Goal: Task Accomplishment & Management: Manage account settings

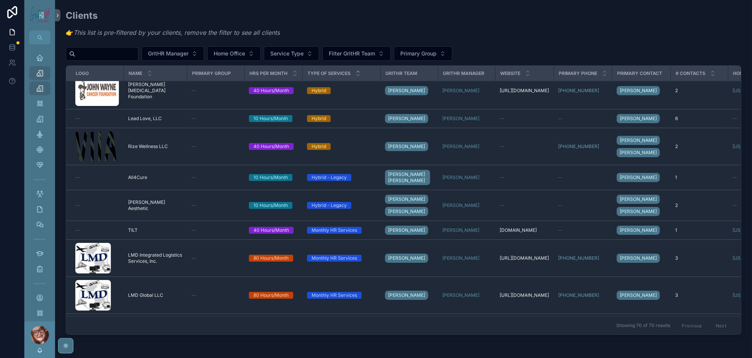
scroll to position [1148, 0]
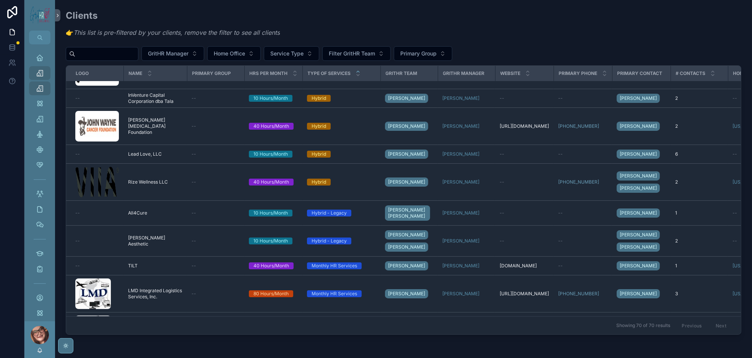
click at [138, 59] on input "scrollable content" at bounding box center [106, 54] width 63 height 11
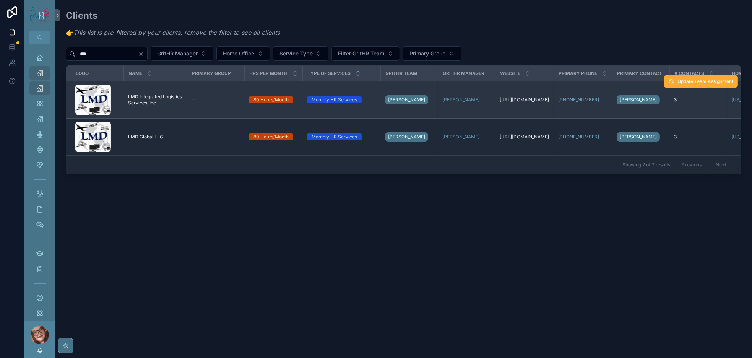
type input "***"
click at [182, 106] on span "LMD Integrated Logistics Services, Inc." at bounding box center [155, 100] width 54 height 12
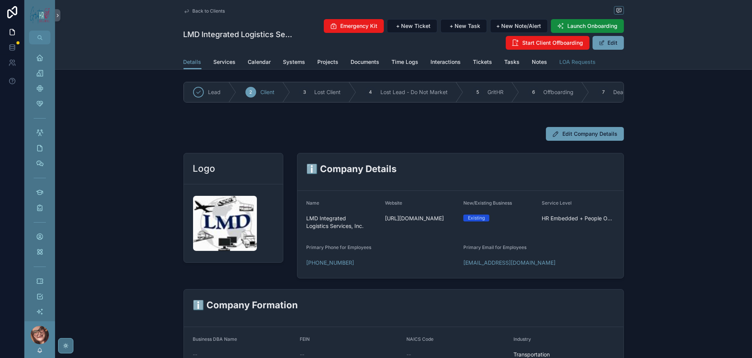
click at [596, 66] on span "LOA Requests" at bounding box center [578, 62] width 36 height 8
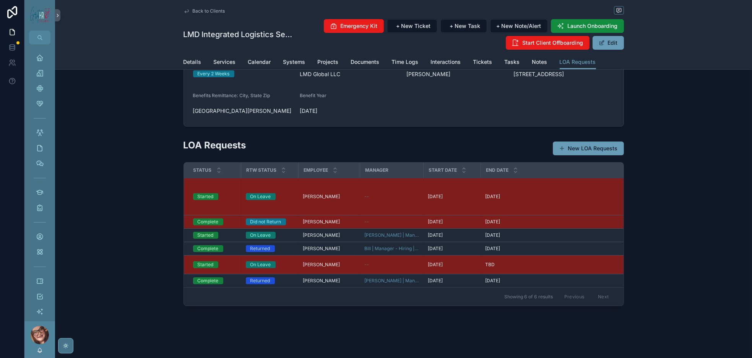
scroll to position [149, 0]
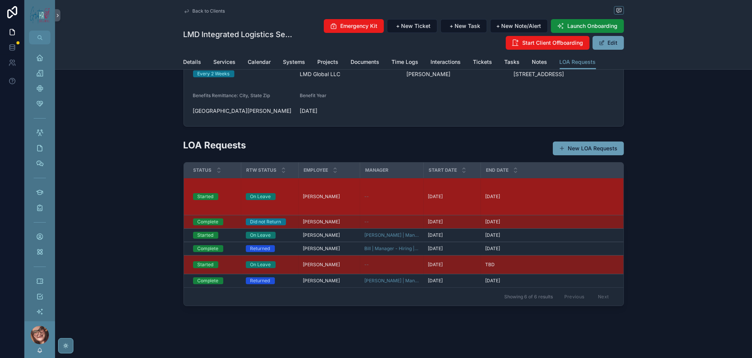
click at [303, 193] on span "[PERSON_NAME]" at bounding box center [321, 196] width 37 height 6
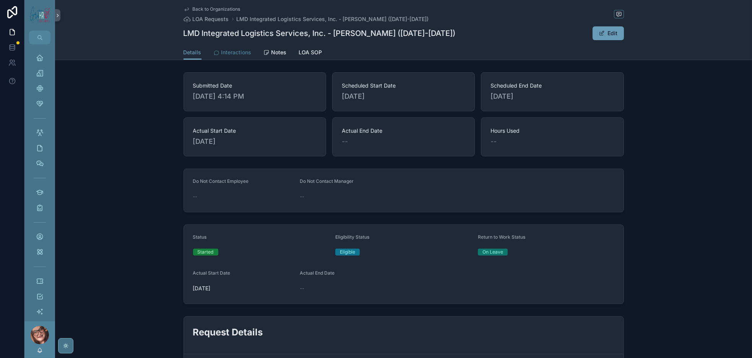
click at [221, 56] on span "Interactions" at bounding box center [236, 53] width 30 height 8
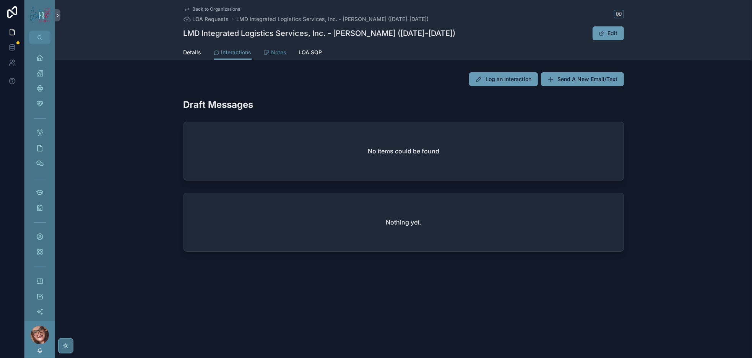
click at [271, 56] on span "Notes" at bounding box center [278, 53] width 15 height 8
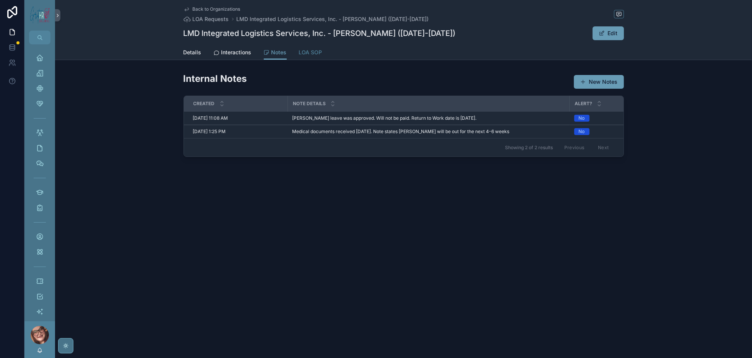
click at [299, 56] on span "LOA SOP" at bounding box center [310, 53] width 23 height 8
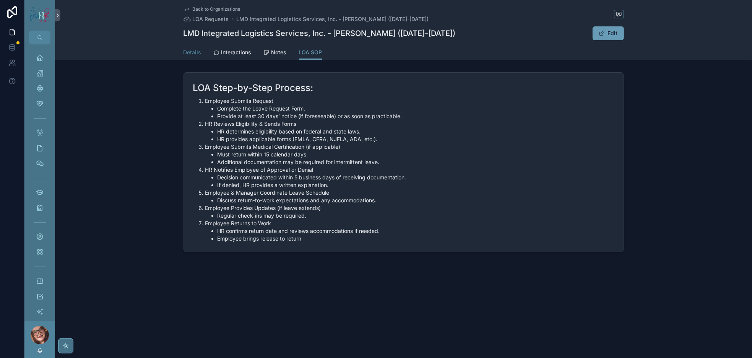
click at [183, 56] on span "Details" at bounding box center [192, 53] width 18 height 8
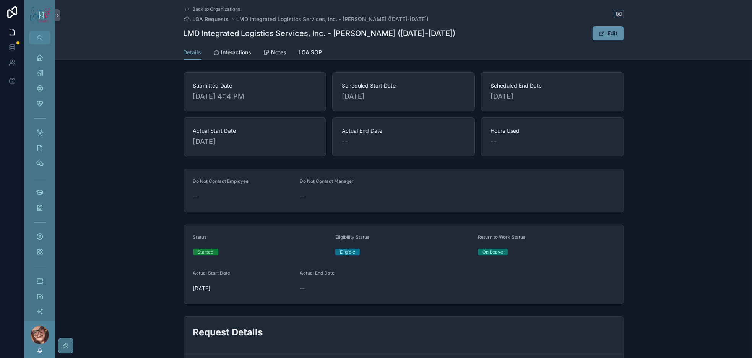
click at [624, 40] on button "Edit" at bounding box center [608, 33] width 31 height 14
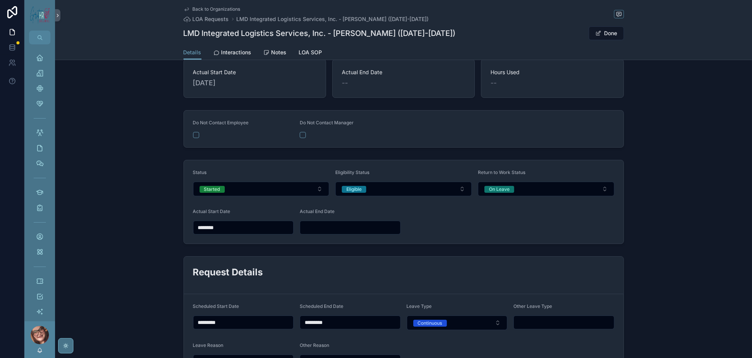
scroll to position [172, 0]
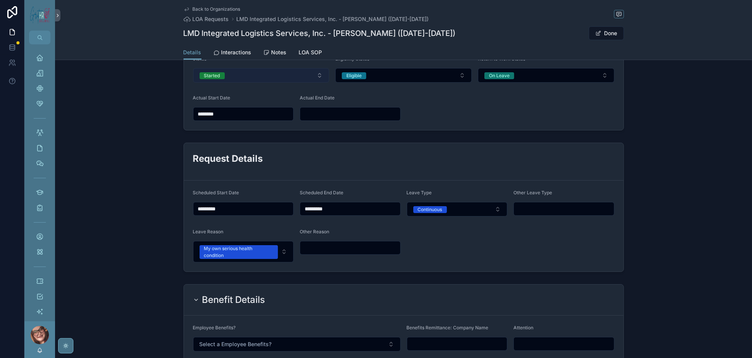
click at [208, 83] on button "Started" at bounding box center [261, 75] width 136 height 15
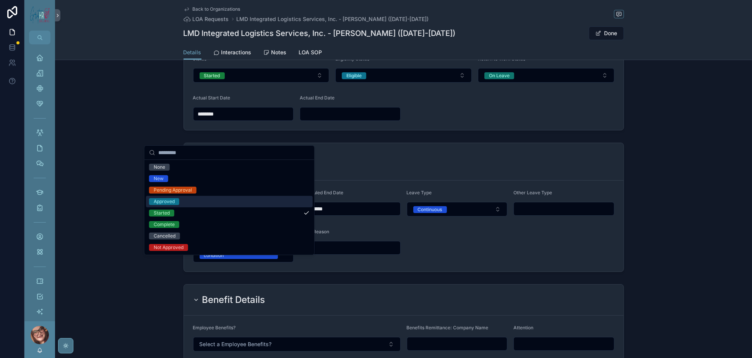
click at [192, 207] on div "Approved" at bounding box center [229, 201] width 167 height 11
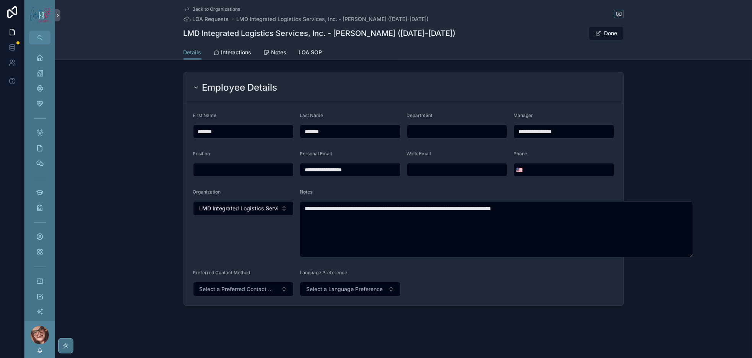
scroll to position [860, 0]
click at [624, 39] on button "Done" at bounding box center [606, 33] width 35 height 14
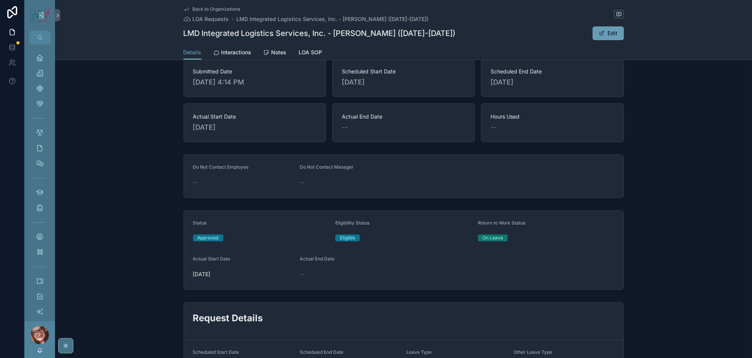
scroll to position [0, 0]
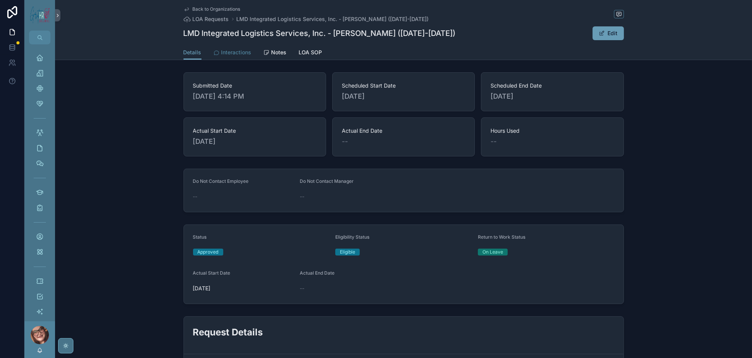
click at [221, 56] on span "Interactions" at bounding box center [236, 53] width 30 height 8
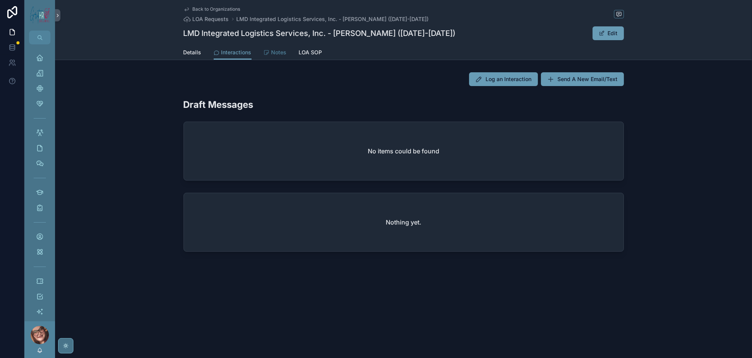
click at [271, 56] on span "Notes" at bounding box center [278, 53] width 15 height 8
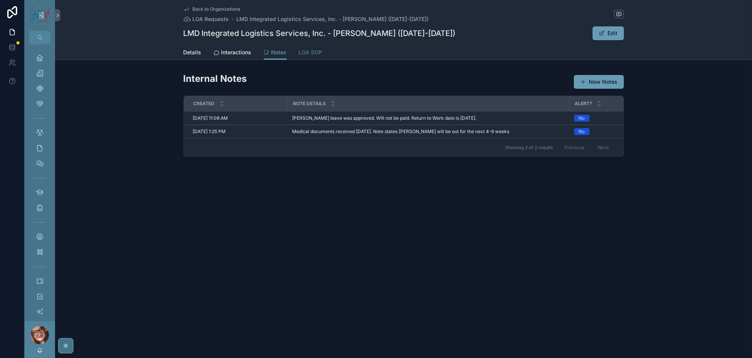
click at [299, 56] on span "LOA SOP" at bounding box center [310, 53] width 23 height 8
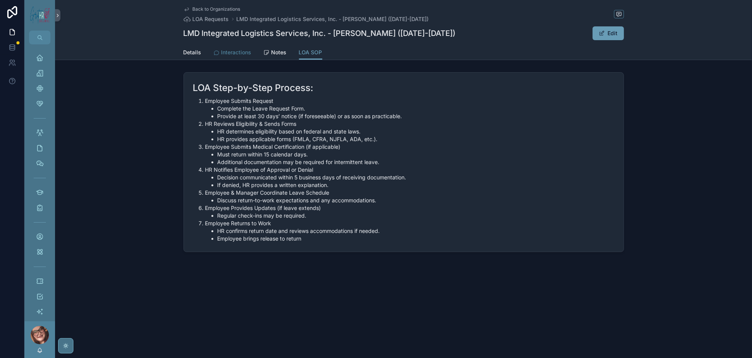
click at [221, 56] on span "Interactions" at bounding box center [236, 53] width 30 height 8
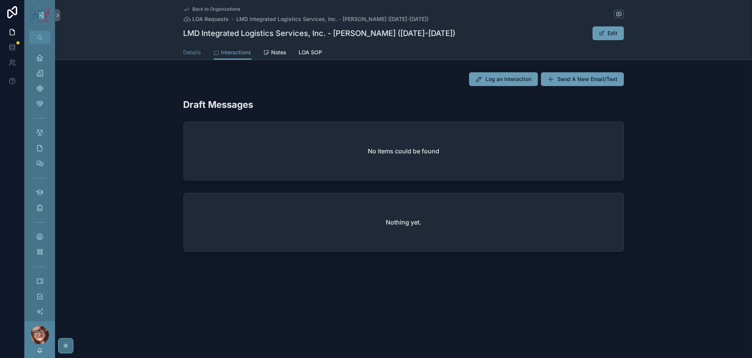
click at [183, 56] on span "Details" at bounding box center [192, 53] width 18 height 8
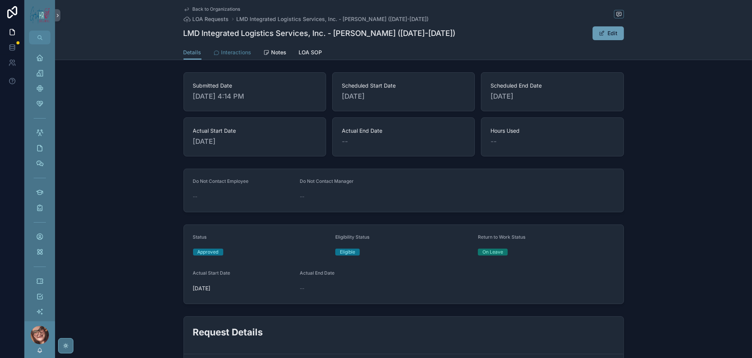
click at [221, 56] on span "Interactions" at bounding box center [236, 53] width 30 height 8
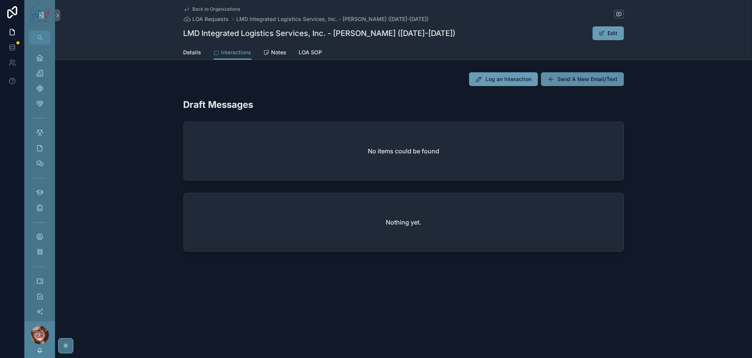
click at [618, 83] on span "Send A New Email/Text" at bounding box center [588, 79] width 60 height 8
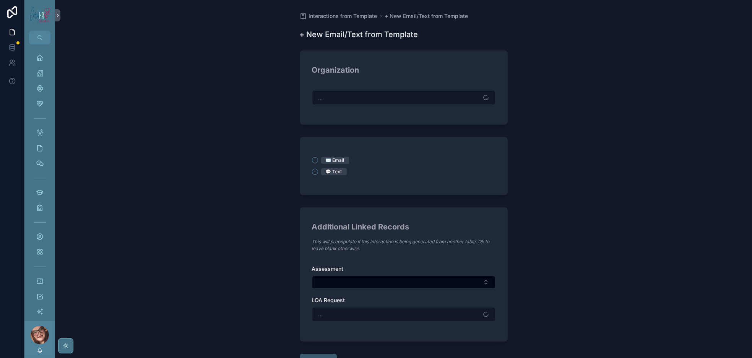
click at [344, 105] on div "..." at bounding box center [403, 97] width 183 height 15
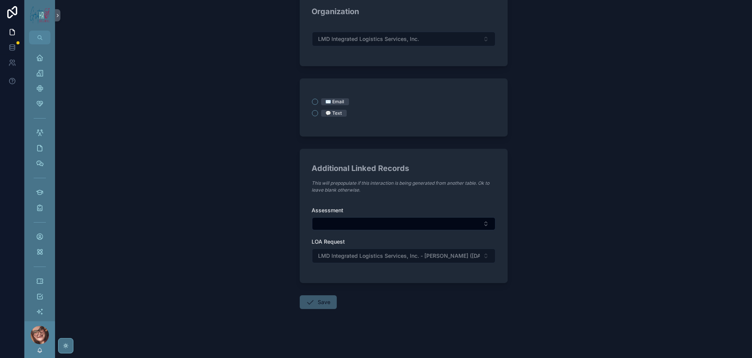
scroll to position [115, 0]
click at [312, 99] on button "✉️ Email" at bounding box center [315, 102] width 6 height 6
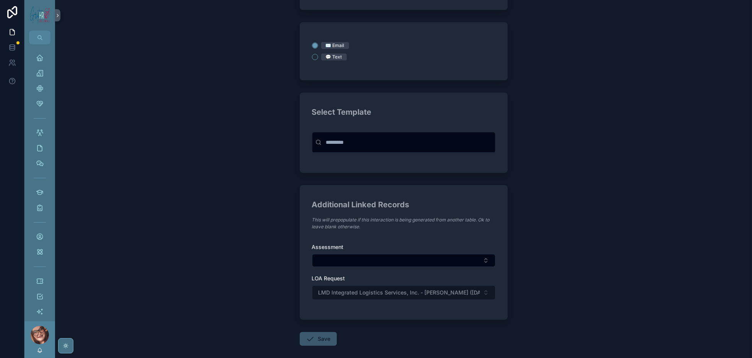
click at [371, 149] on input "scrollable content" at bounding box center [408, 142] width 167 height 14
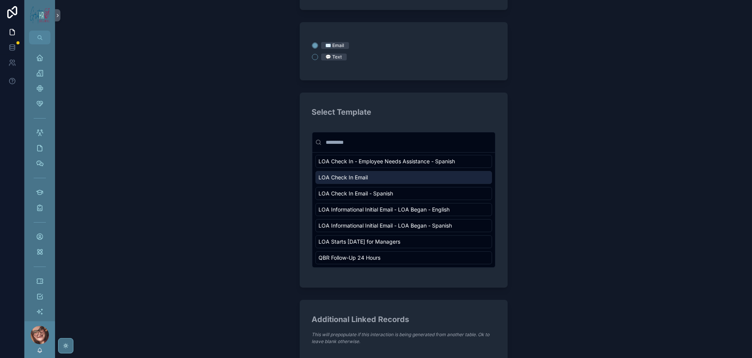
click at [401, 184] on div "LOA Check In Email" at bounding box center [403, 177] width 177 height 13
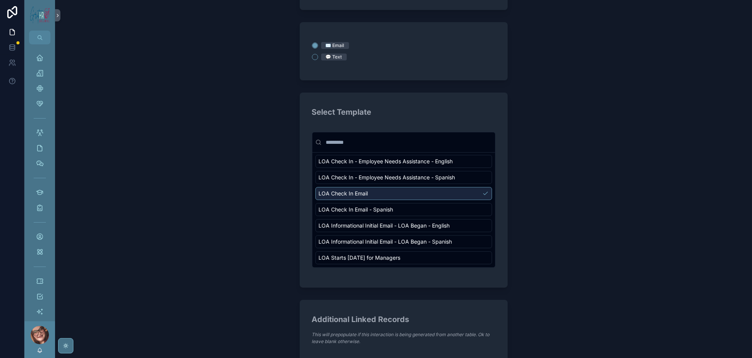
scroll to position [134, 0]
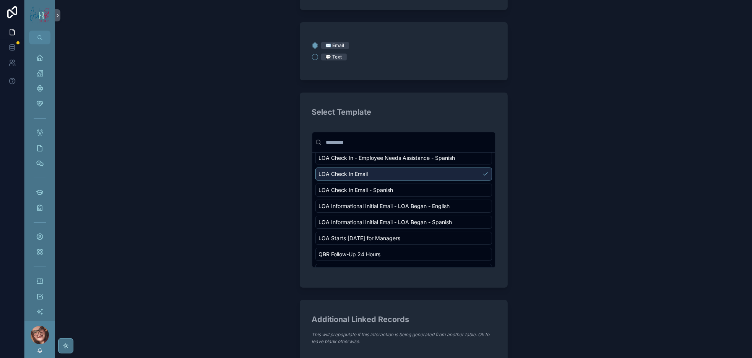
click at [407, 180] on div "LOA Check In Email" at bounding box center [403, 173] width 177 height 13
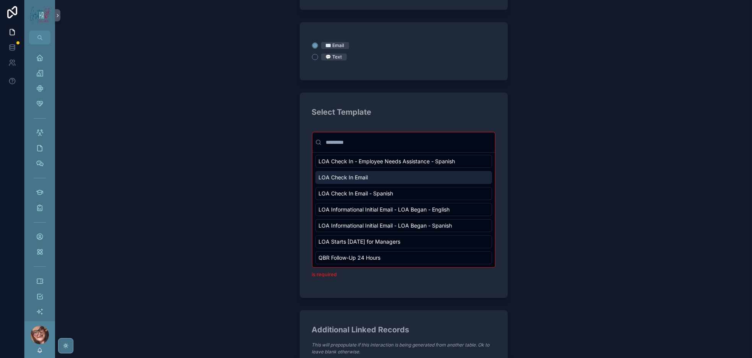
click at [409, 184] on div "LOA Check In Email" at bounding box center [403, 177] width 177 height 13
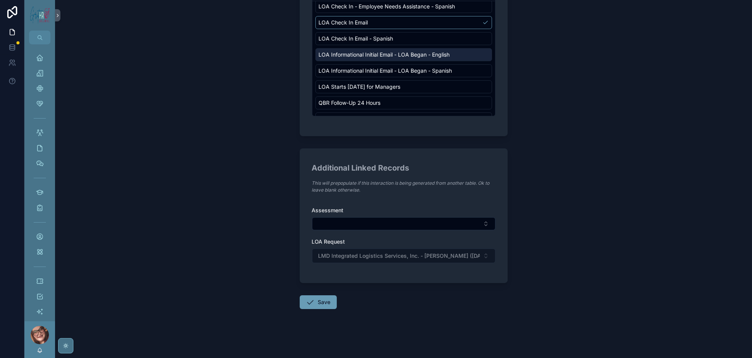
scroll to position [391, 0]
click at [300, 295] on button "Save" at bounding box center [318, 302] width 37 height 14
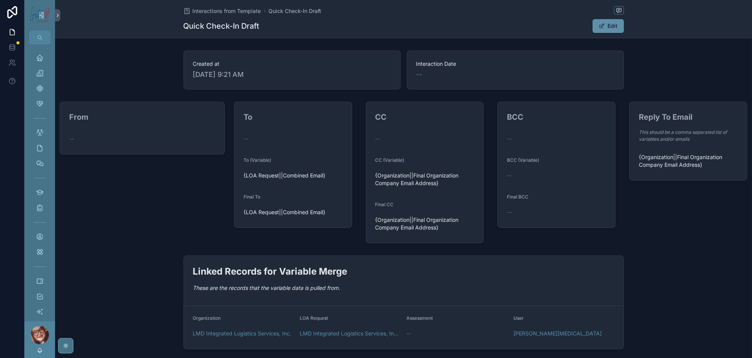
click at [624, 30] on button "Edit" at bounding box center [608, 26] width 31 height 14
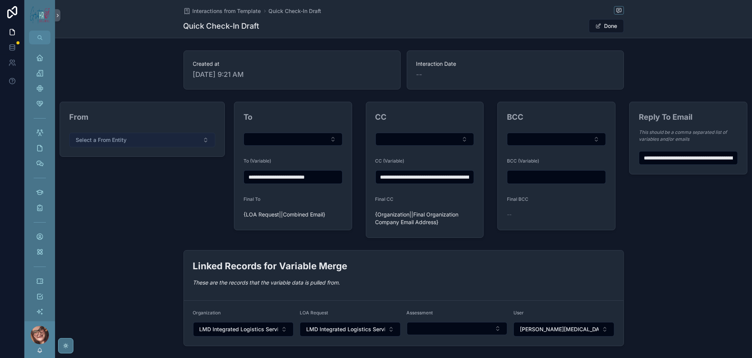
click at [127, 144] on span "Select a From Entity" at bounding box center [101, 140] width 51 height 8
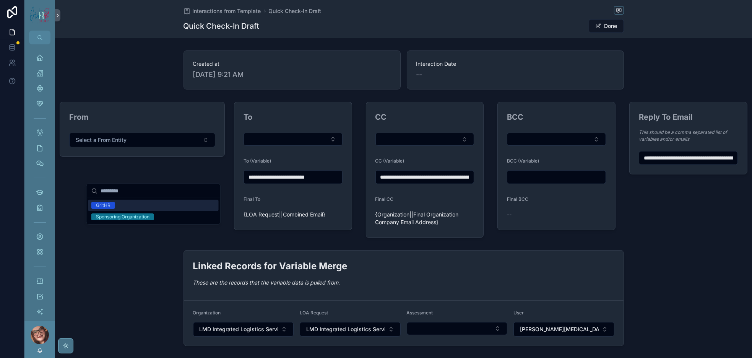
click at [107, 209] on div "GritHR" at bounding box center [103, 205] width 15 height 7
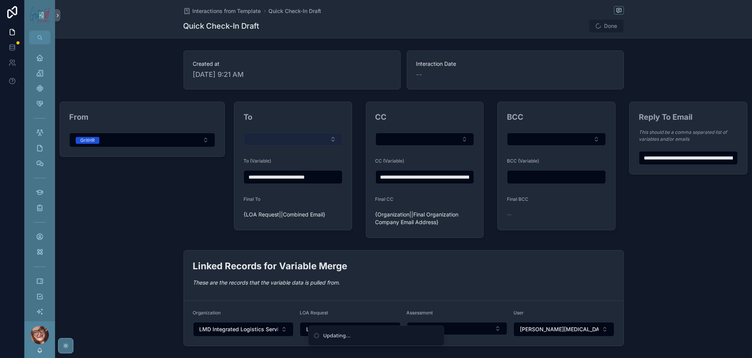
click at [297, 146] on button "Select Button" at bounding box center [292, 139] width 99 height 13
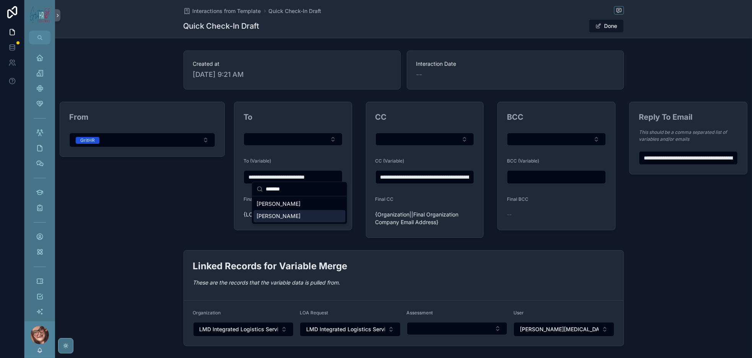
type input "*******"
click at [207, 237] on div "From GritHR" at bounding box center [142, 170] width 174 height 142
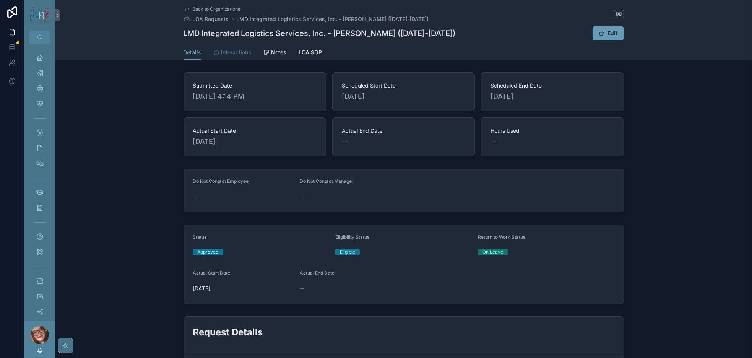
click at [221, 56] on span "Interactions" at bounding box center [236, 53] width 30 height 8
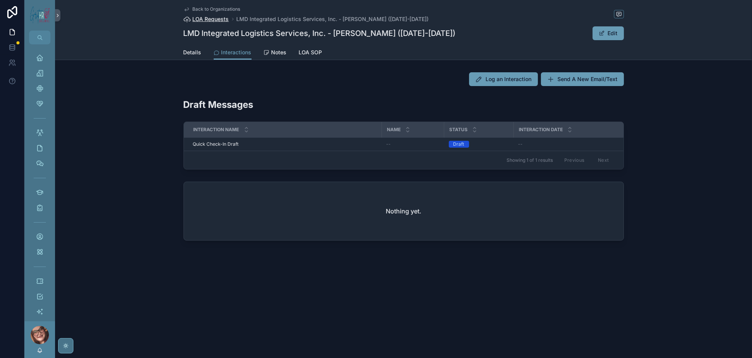
click at [193, 22] on span "LOA Requests" at bounding box center [211, 19] width 36 height 8
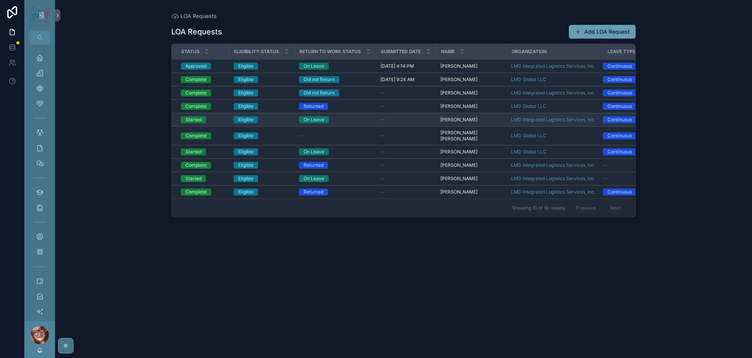
click at [287, 123] on div "Eligible" at bounding box center [262, 119] width 56 height 7
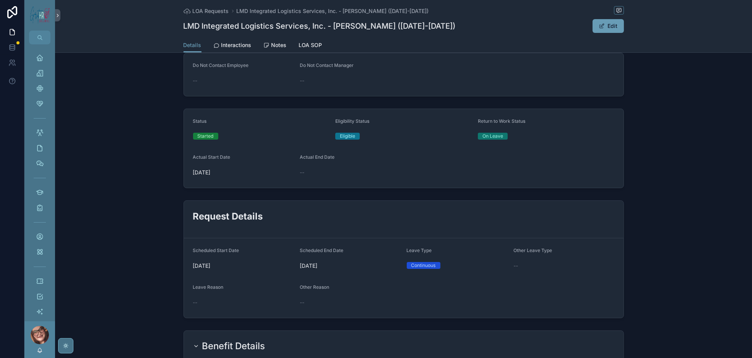
scroll to position [115, 0]
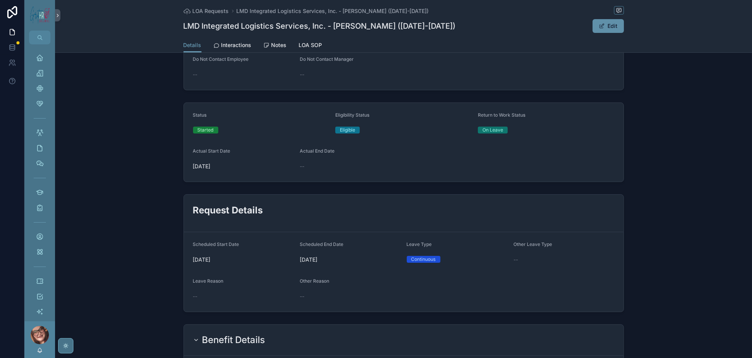
click at [624, 30] on button "Edit" at bounding box center [608, 26] width 31 height 14
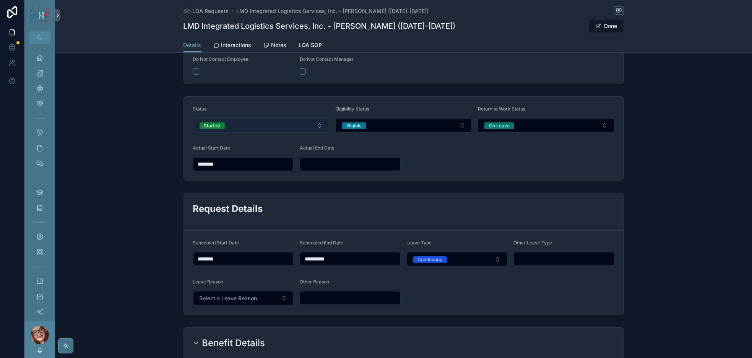
click at [210, 133] on button "Started" at bounding box center [261, 125] width 136 height 15
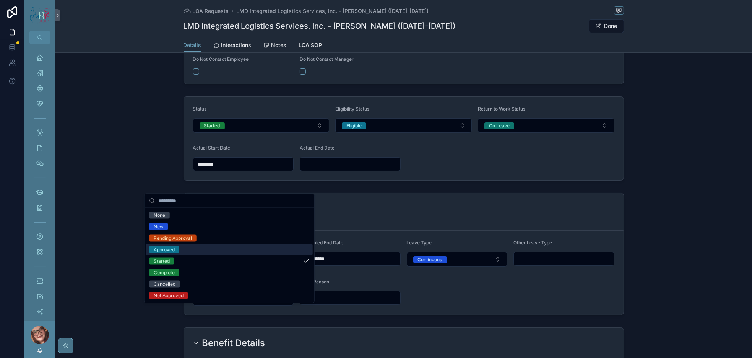
click at [179, 253] on span "Approved" at bounding box center [164, 249] width 30 height 7
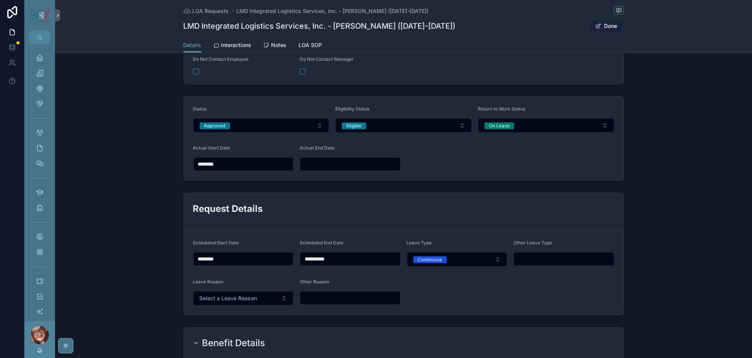
click at [624, 30] on button "Done" at bounding box center [606, 26] width 35 height 14
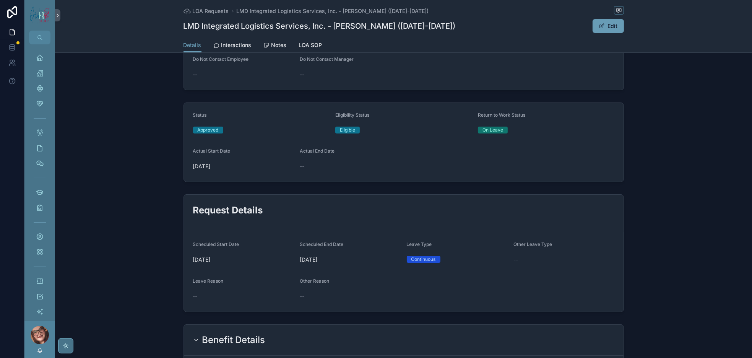
scroll to position [0, 0]
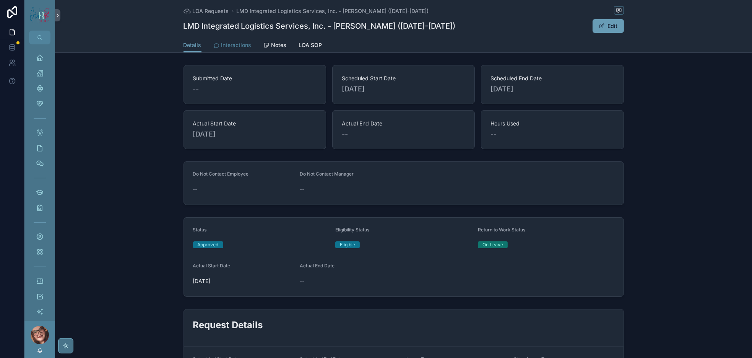
click at [221, 49] on span "Interactions" at bounding box center [236, 45] width 30 height 8
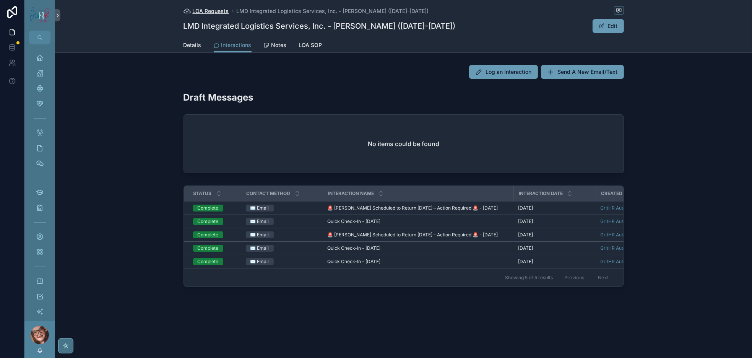
click at [193, 11] on span "LOA Requests" at bounding box center [211, 11] width 36 height 8
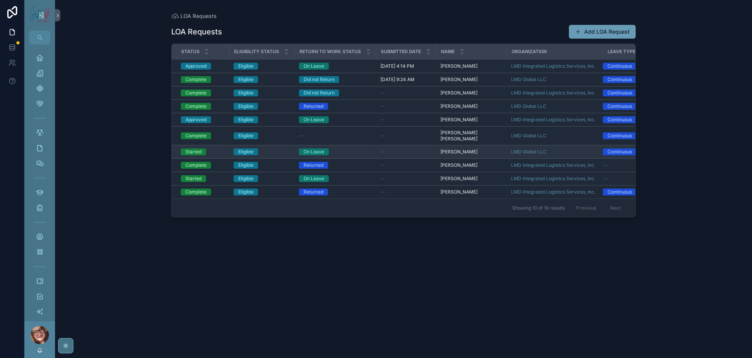
click at [371, 155] on div "On Leave" at bounding box center [335, 151] width 72 height 7
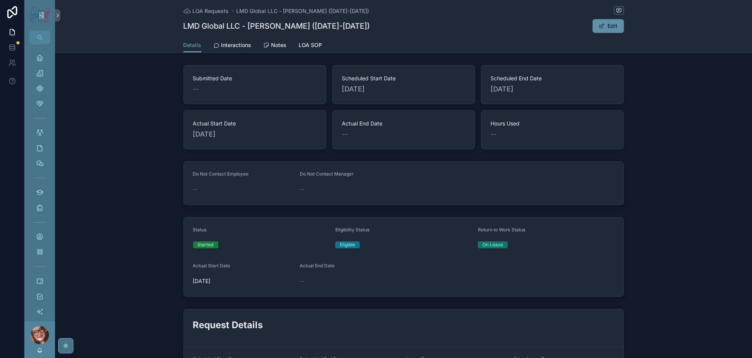
click at [605, 29] on span "scrollable content" at bounding box center [602, 26] width 6 height 6
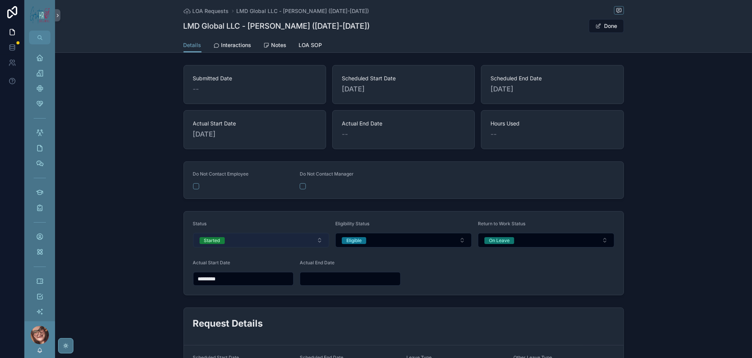
click at [214, 247] on button "Started" at bounding box center [261, 240] width 136 height 15
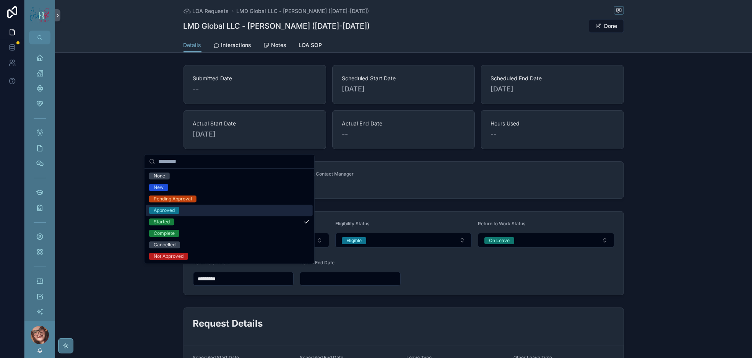
click at [190, 216] on div "Approved" at bounding box center [229, 210] width 167 height 11
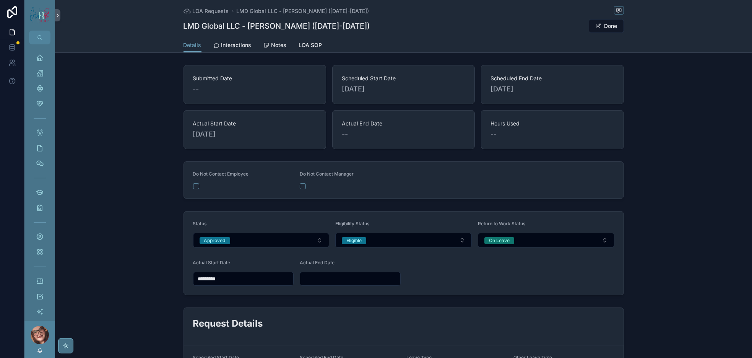
click at [624, 32] on button "Done" at bounding box center [606, 26] width 35 height 14
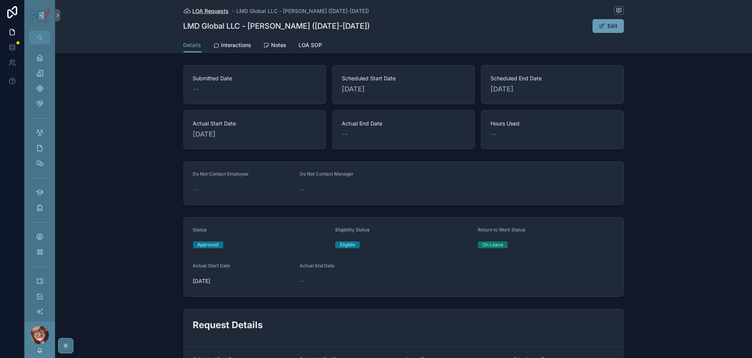
click at [193, 12] on span "LOA Requests" at bounding box center [211, 11] width 36 height 8
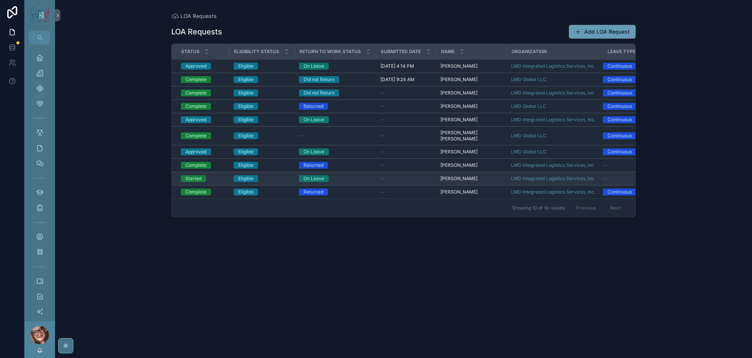
click at [371, 182] on div "On Leave" at bounding box center [335, 178] width 72 height 7
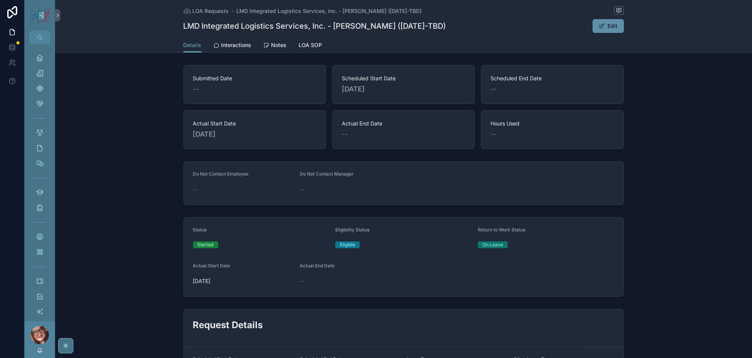
click at [624, 32] on button "Edit" at bounding box center [608, 26] width 31 height 14
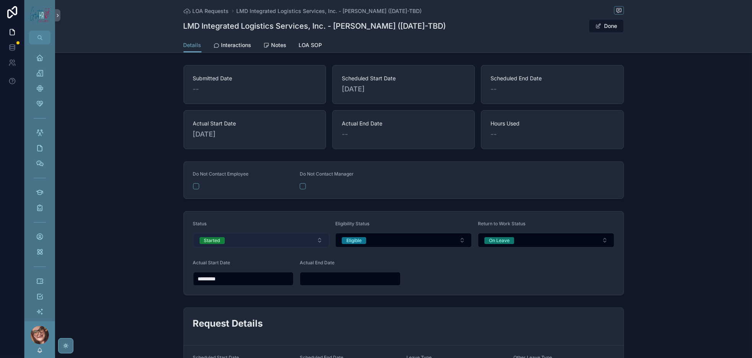
click at [200, 244] on span "Started" at bounding box center [212, 240] width 25 height 8
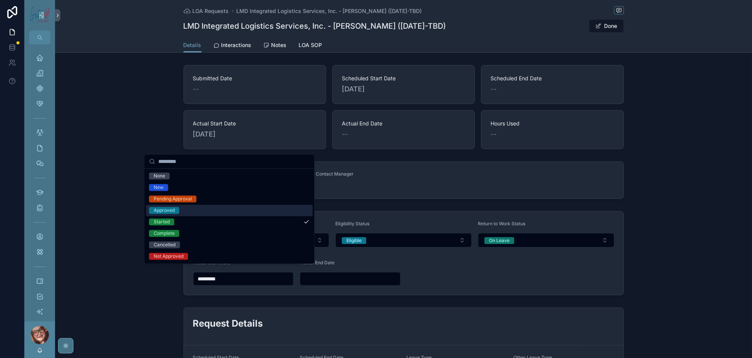
click at [210, 216] on div "Approved" at bounding box center [229, 210] width 167 height 11
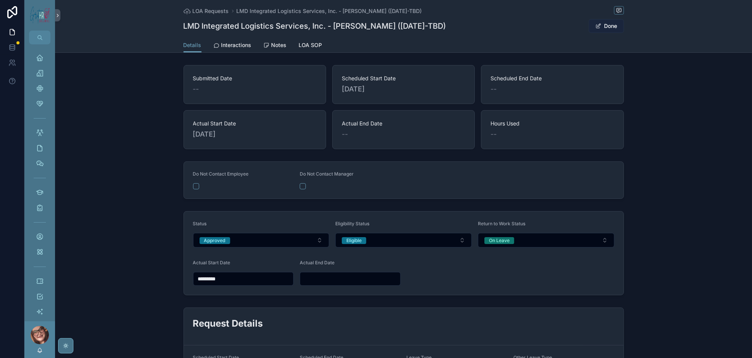
click at [601, 29] on span "scrollable content" at bounding box center [598, 26] width 6 height 6
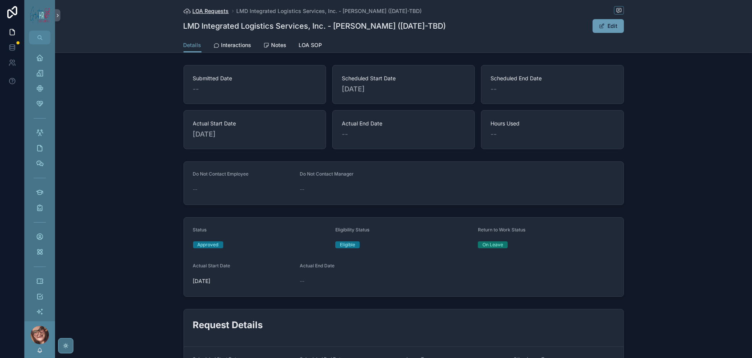
click at [193, 15] on span "LOA Requests" at bounding box center [211, 11] width 36 height 8
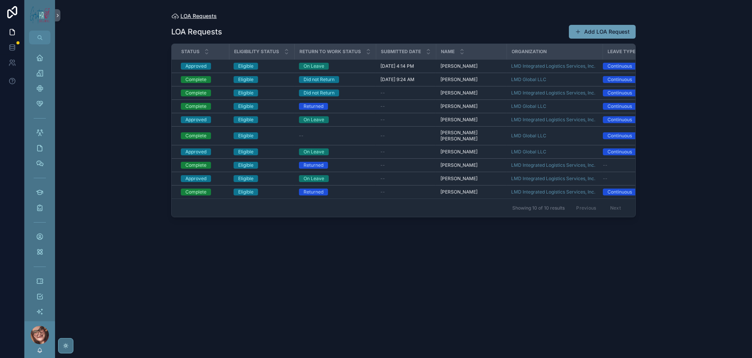
click at [197, 18] on span "LOA Requests" at bounding box center [198, 16] width 36 height 8
click at [211, 20] on span "LOA Requests" at bounding box center [198, 16] width 36 height 8
click at [44, 62] on icon "scrollable content" at bounding box center [40, 58] width 8 height 8
